Goal: Task Accomplishment & Management: Manage account settings

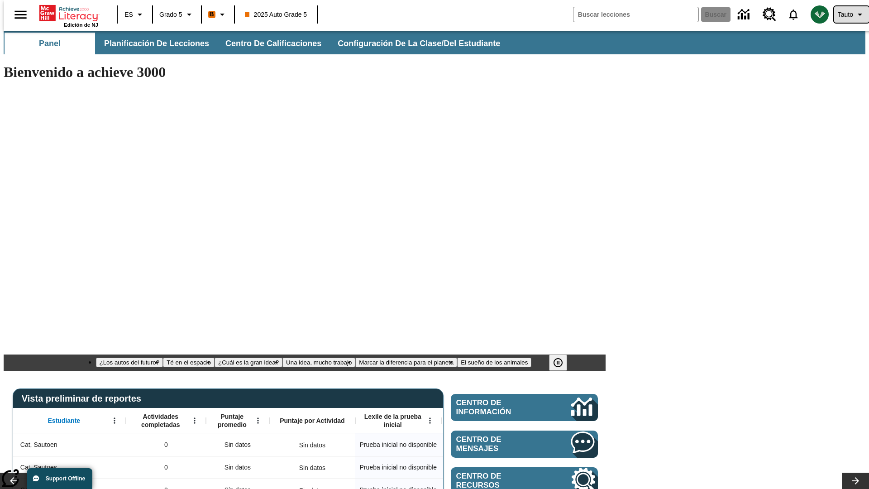
click at [847, 14] on span "Tauto" at bounding box center [845, 15] width 15 height 10
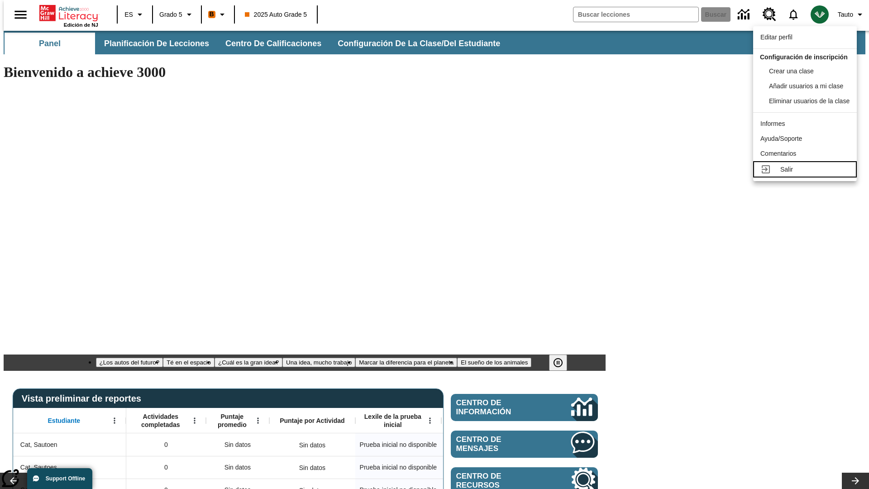
click at [813, 165] on div "Salir" at bounding box center [815, 170] width 69 height 10
